Goal: Task Accomplishment & Management: Use online tool/utility

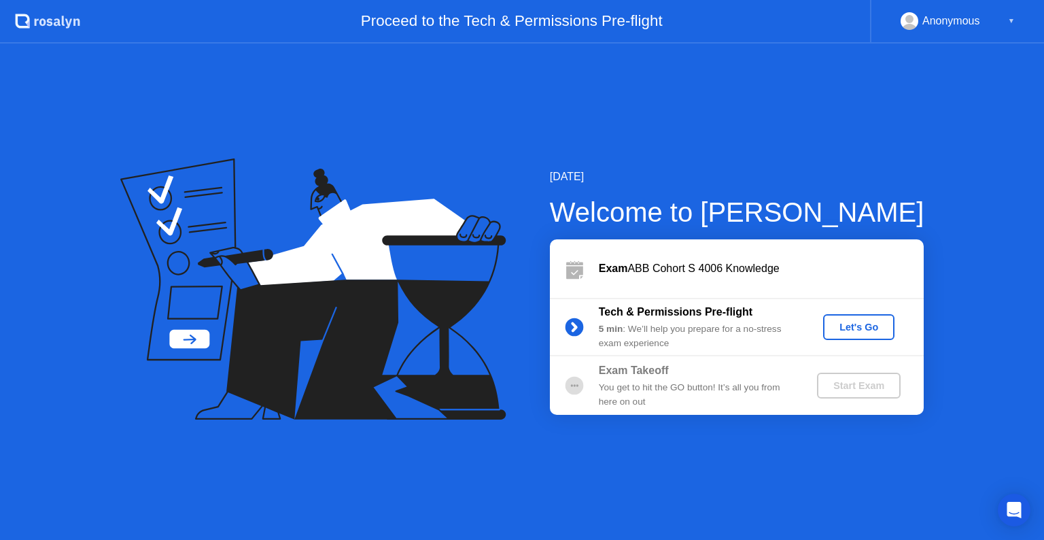
click at [872, 328] on div "Let's Go" at bounding box center [859, 327] width 61 height 11
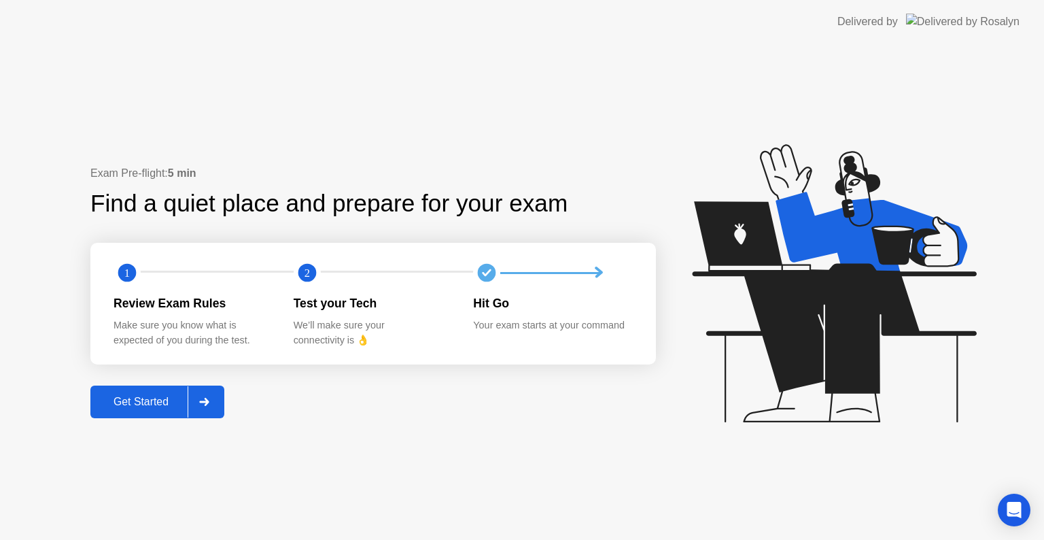
click at [150, 416] on button "Get Started" at bounding box center [157, 402] width 134 height 33
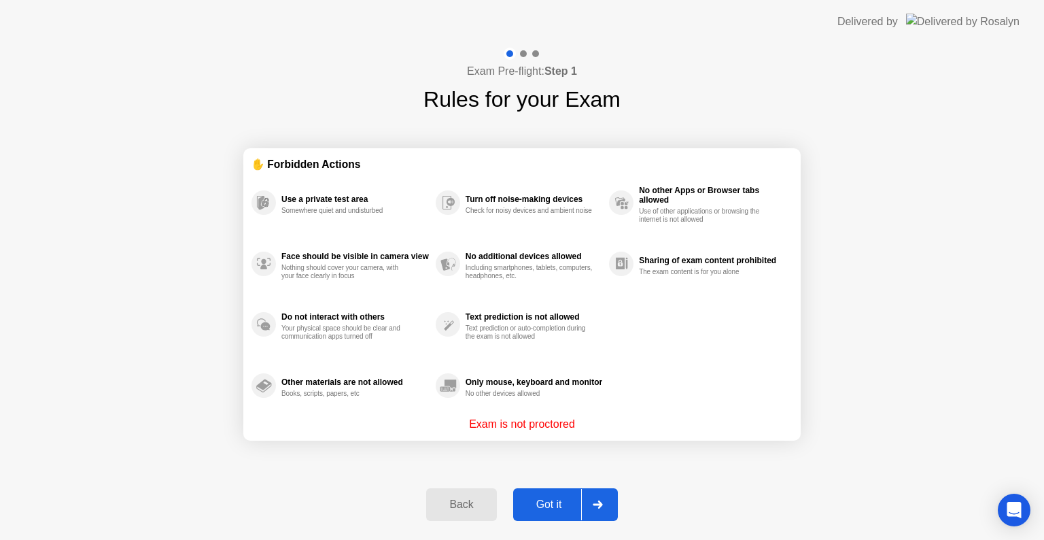
click at [544, 503] on div "Got it" at bounding box center [549, 504] width 64 height 12
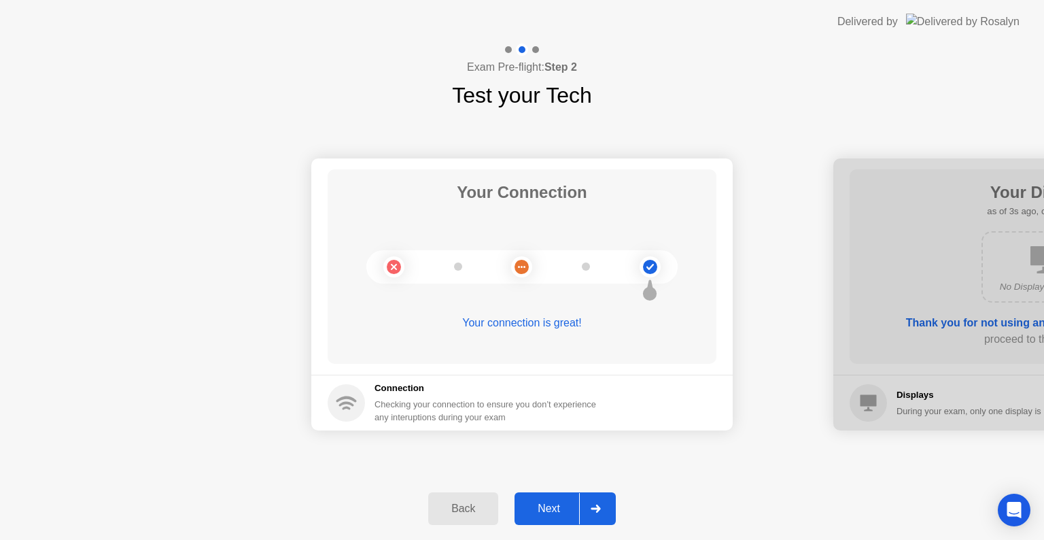
click at [545, 506] on div "Next" at bounding box center [549, 508] width 61 height 12
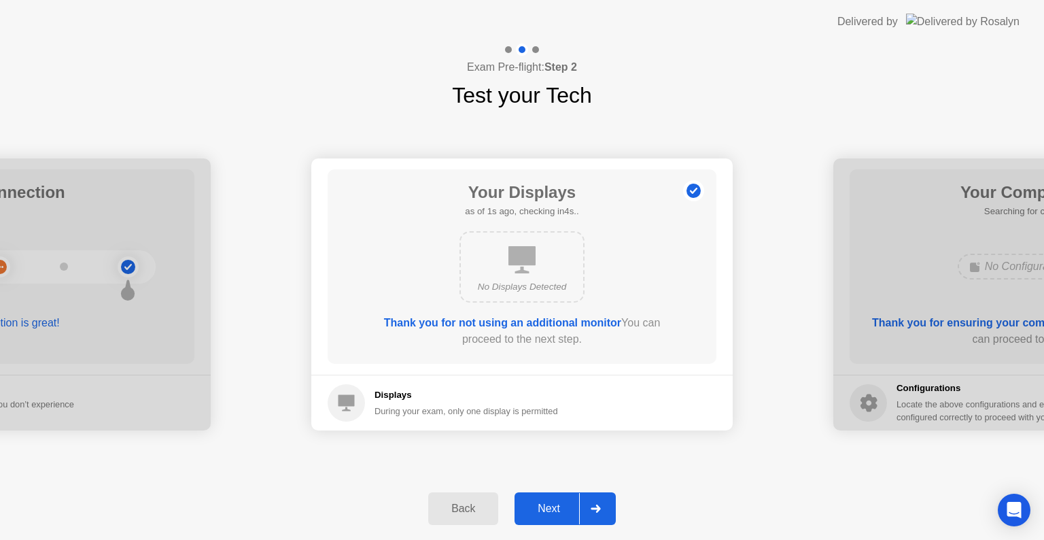
click at [545, 506] on div "Next" at bounding box center [549, 508] width 61 height 12
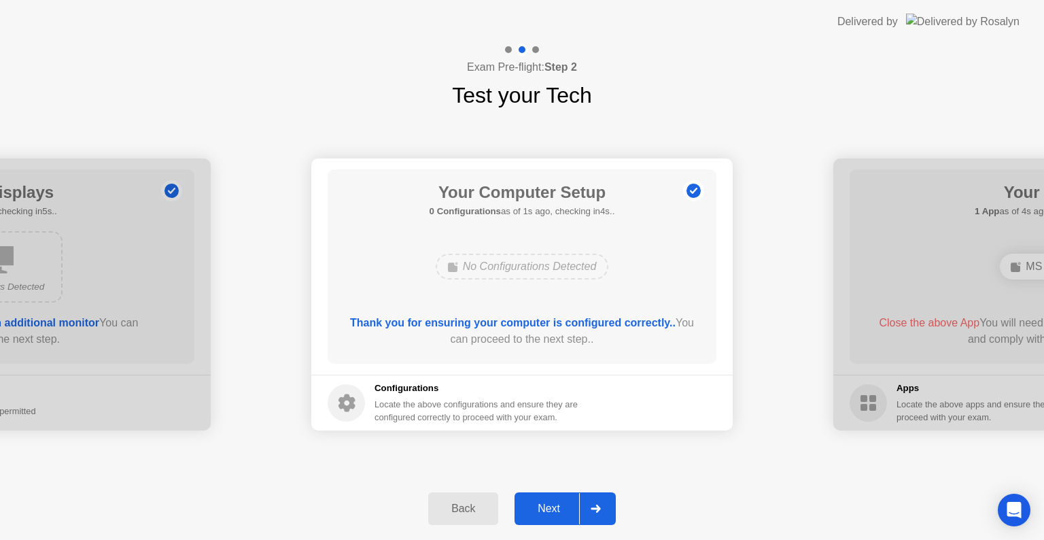
click at [545, 506] on div "Next" at bounding box center [549, 508] width 61 height 12
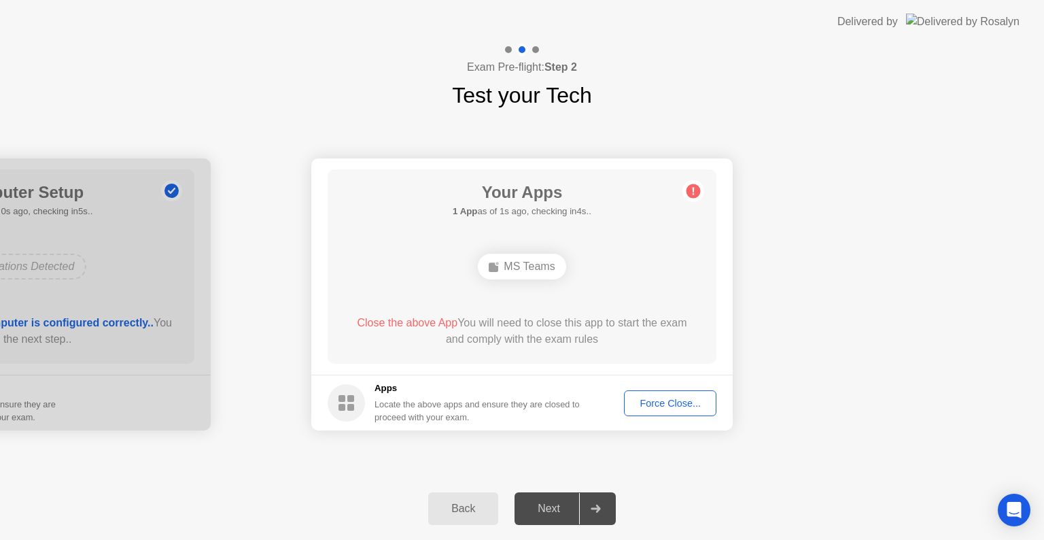
click at [548, 511] on div "Next" at bounding box center [549, 508] width 61 height 12
click at [668, 405] on div "Force Close..." at bounding box center [670, 403] width 83 height 11
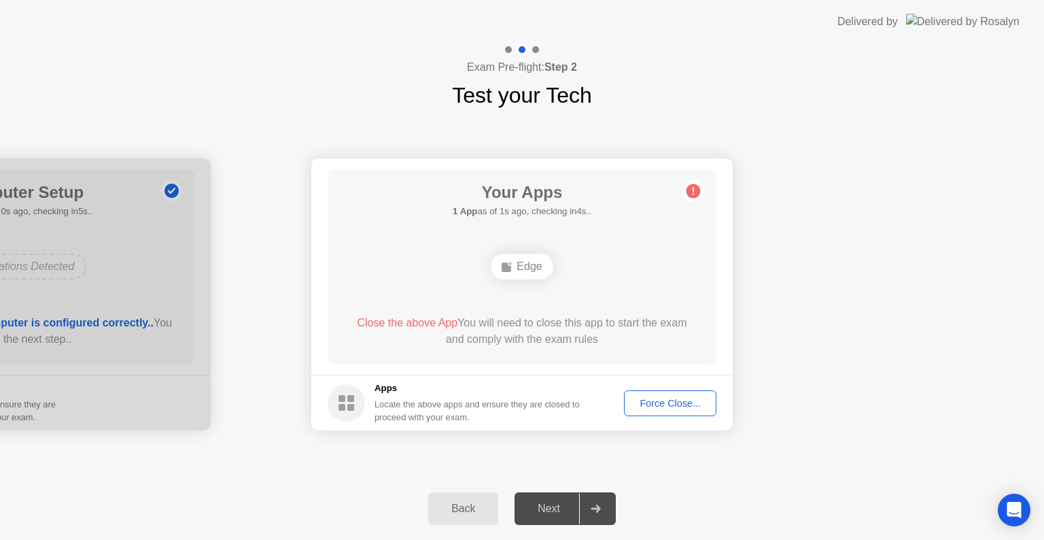
click at [685, 398] on div "Force Close..." at bounding box center [670, 403] width 83 height 11
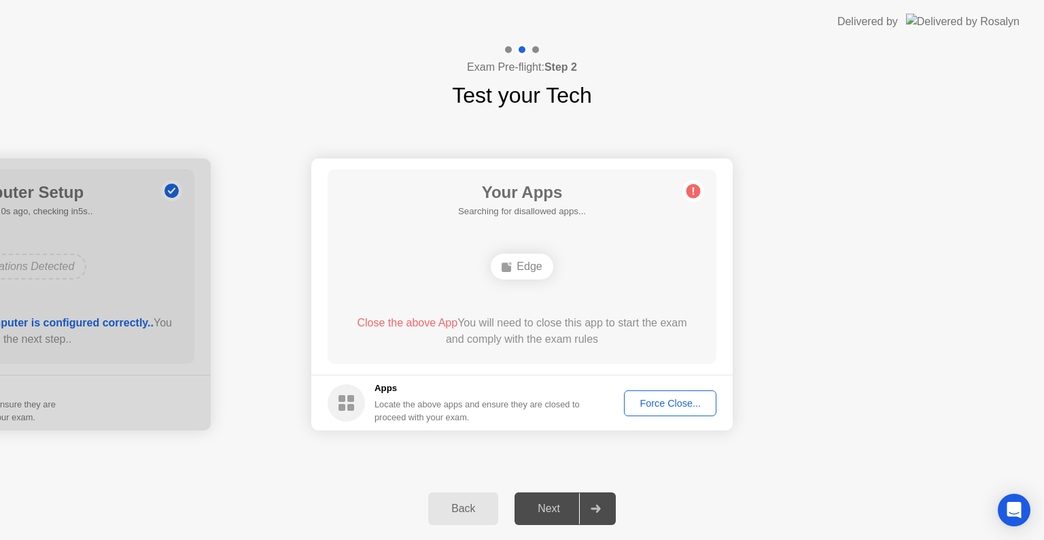
click at [677, 404] on div "Force Close..." at bounding box center [670, 403] width 83 height 11
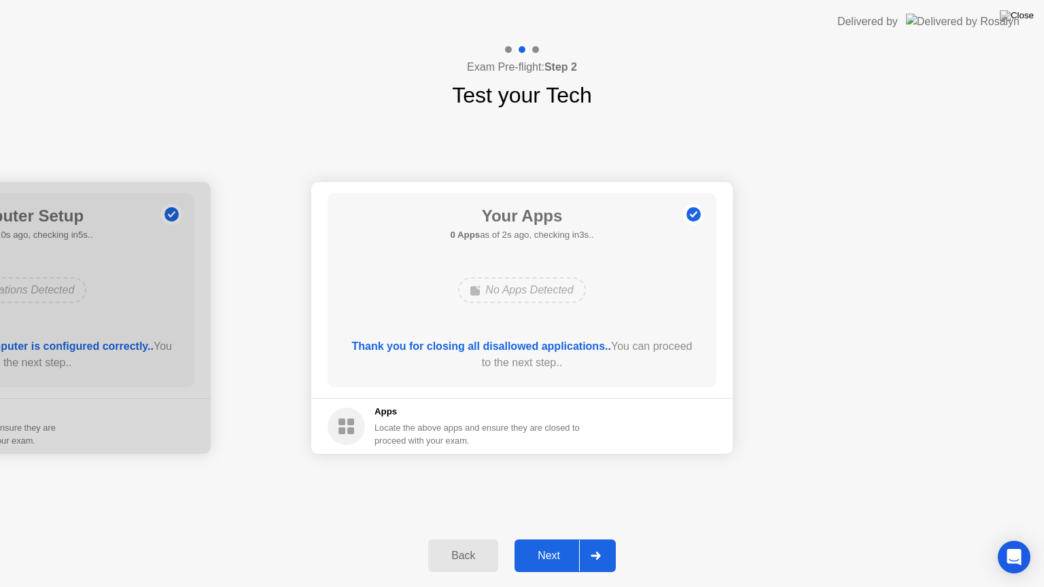
click at [521, 539] on div "Back Next" at bounding box center [522, 556] width 1044 height 63
click at [541, 539] on div "Next" at bounding box center [549, 556] width 61 height 12
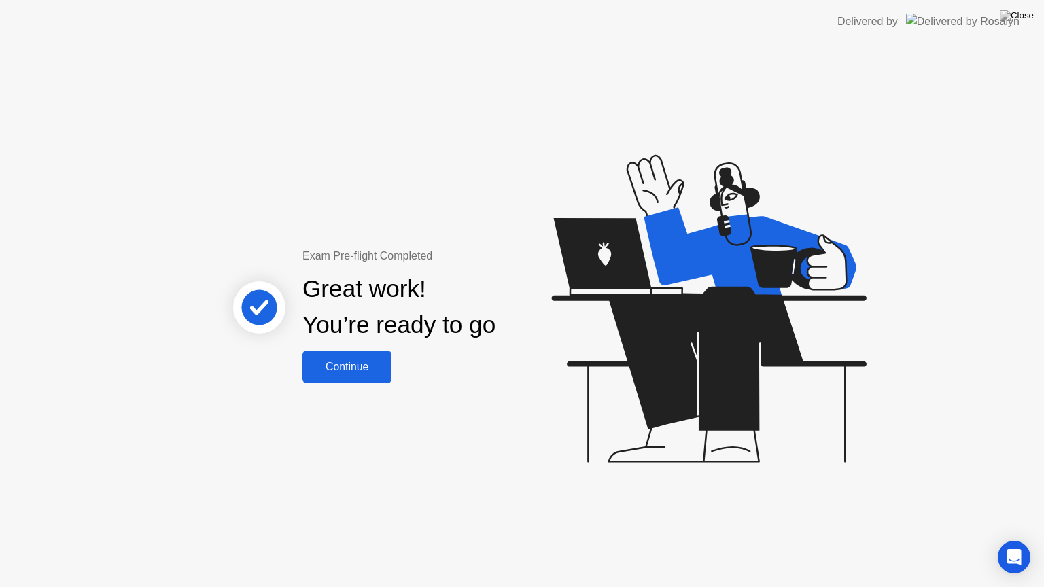
click at [345, 364] on div "Continue" at bounding box center [347, 367] width 81 height 12
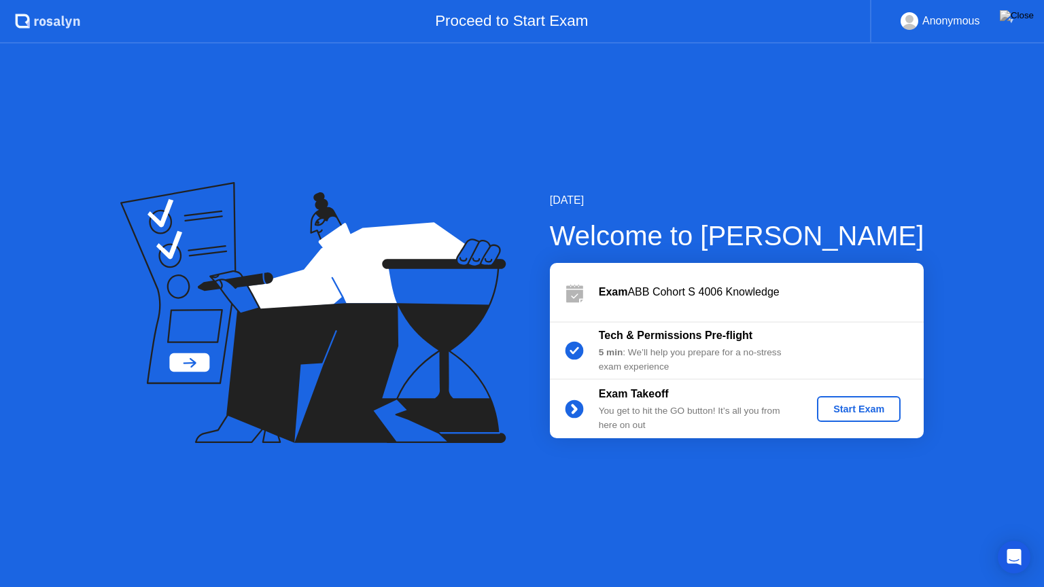
click at [864, 416] on button "Start Exam" at bounding box center [859, 409] width 84 height 26
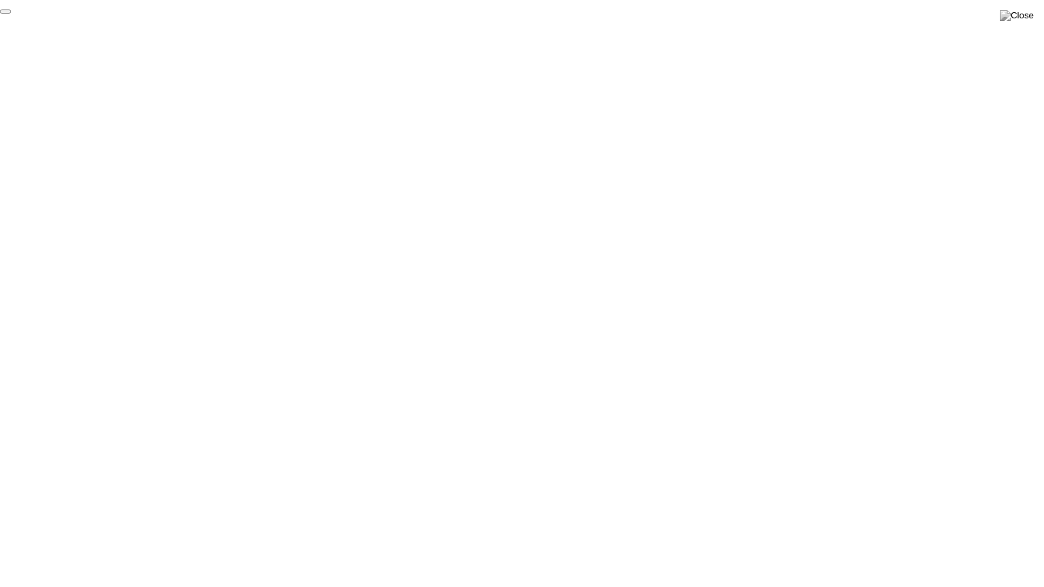
click div "End Proctoring Session"
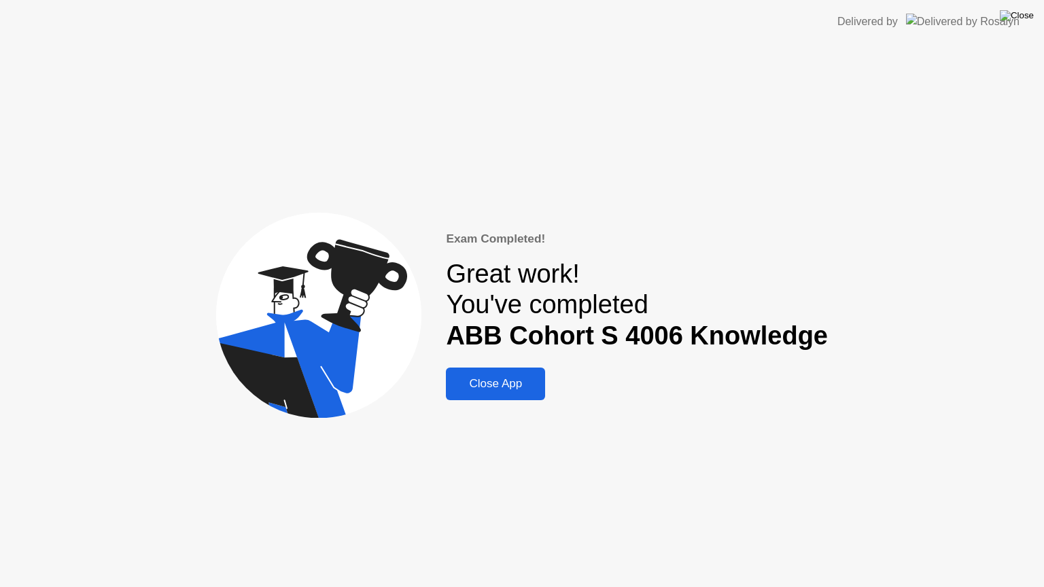
click at [1023, 19] on img at bounding box center [1017, 15] width 34 height 11
